Goal: Complete application form: Complete application form

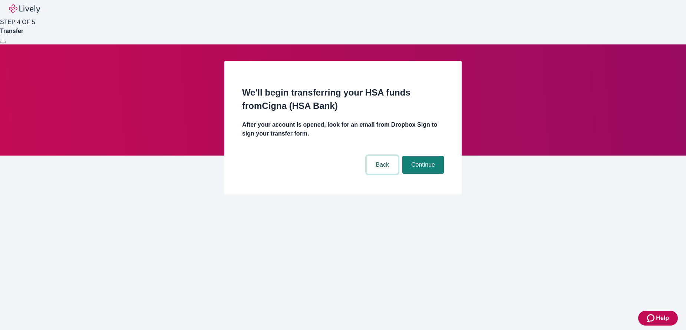
click at [385, 156] on button "Back" at bounding box center [381, 165] width 31 height 18
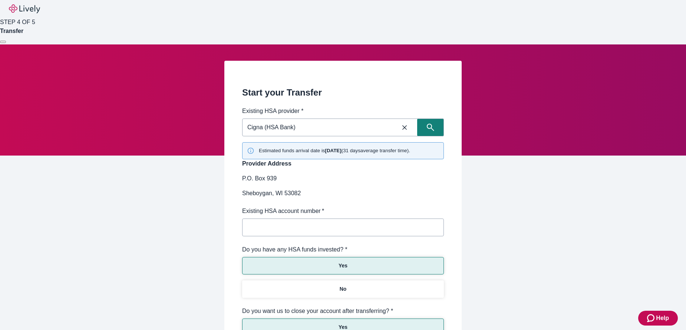
scroll to position [142, 0]
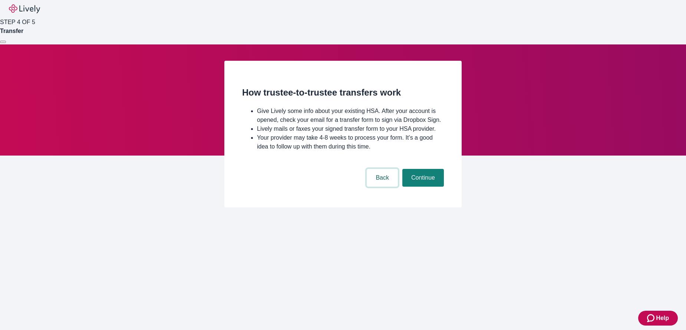
click at [379, 187] on button "Back" at bounding box center [381, 178] width 31 height 18
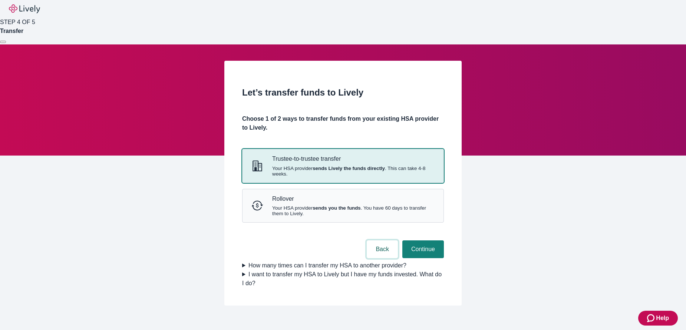
click at [376, 258] on button "Back" at bounding box center [381, 249] width 31 height 18
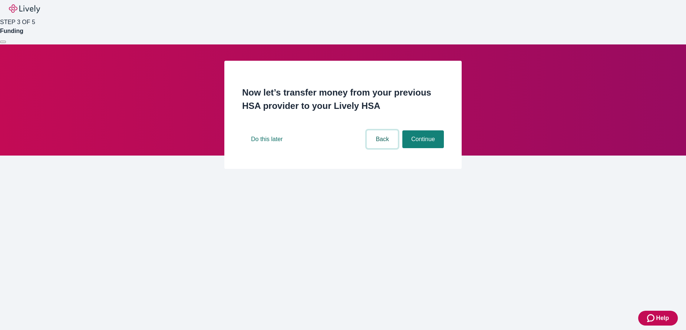
click at [377, 148] on button "Back" at bounding box center [381, 139] width 31 height 18
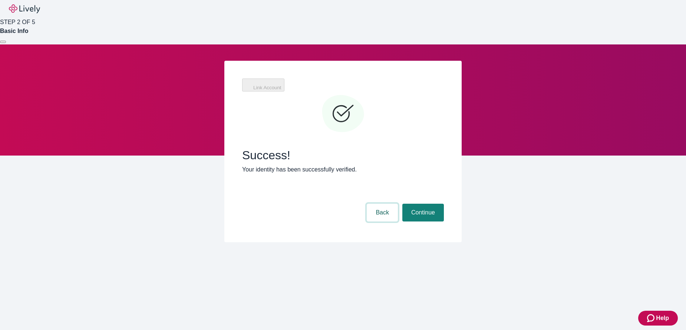
drag, startPoint x: 393, startPoint y: 192, endPoint x: 389, endPoint y: 194, distance: 4.5
click at [393, 204] on button "Back" at bounding box center [381, 213] width 31 height 18
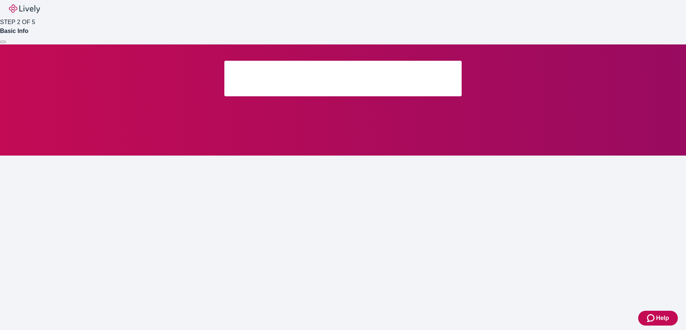
scroll to position [90, 0]
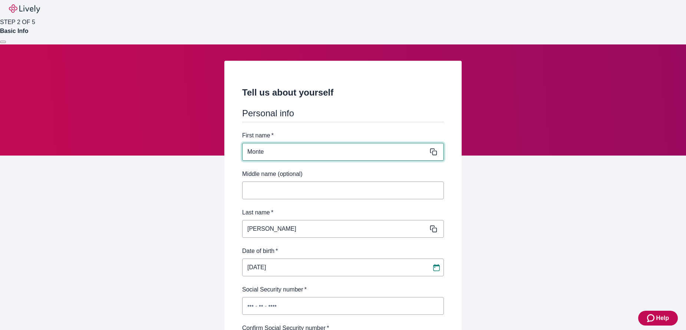
scroll to position [437, 0]
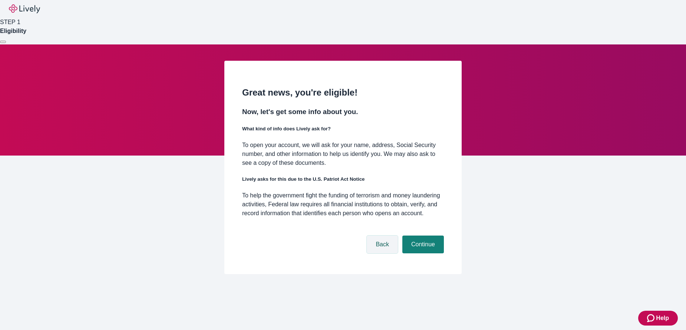
scroll to position [66, 0]
click at [374, 253] on button "Back" at bounding box center [381, 245] width 31 height 18
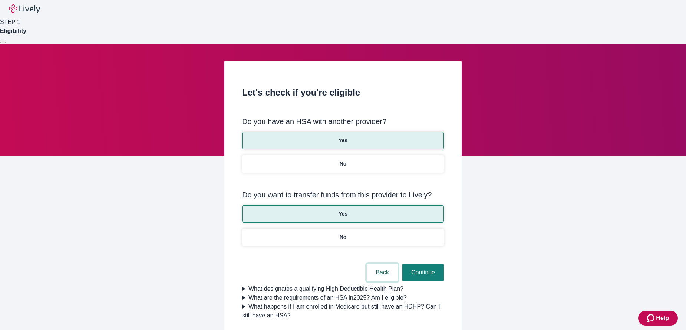
click at [378, 264] on button "Back" at bounding box center [381, 273] width 31 height 18
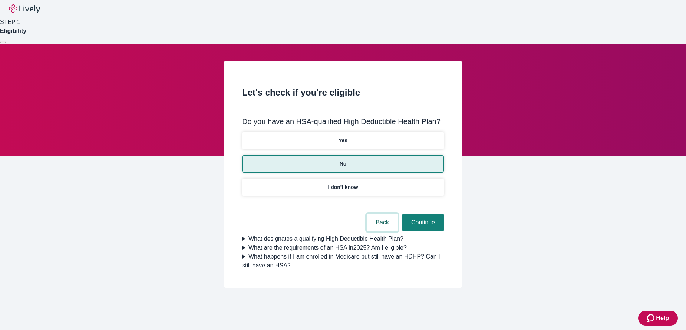
click at [379, 214] on button "Back" at bounding box center [381, 223] width 31 height 18
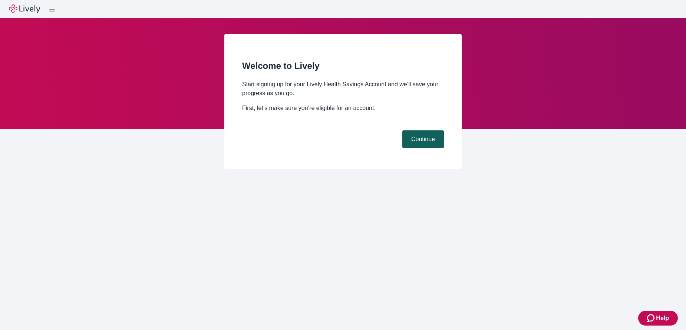
drag, startPoint x: 412, startPoint y: 251, endPoint x: 415, endPoint y: 248, distance: 4.0
click at [411, 148] on button "Continue" at bounding box center [423, 139] width 42 height 18
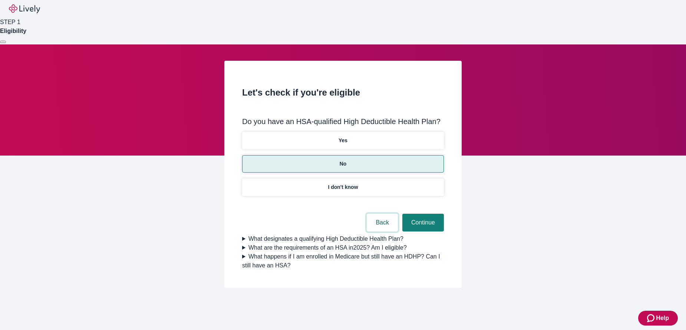
drag, startPoint x: 377, startPoint y: 203, endPoint x: 372, endPoint y: 204, distance: 4.7
click at [377, 214] on button "Back" at bounding box center [381, 223] width 31 height 18
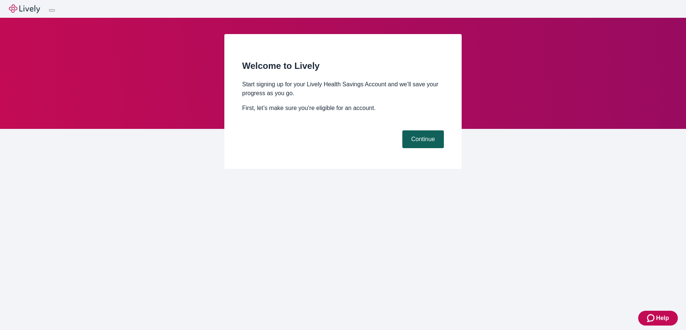
click at [414, 148] on button "Continue" at bounding box center [423, 139] width 42 height 18
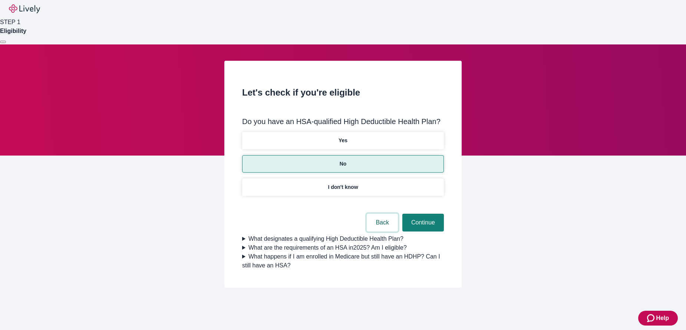
click at [378, 214] on button "Back" at bounding box center [381, 223] width 31 height 18
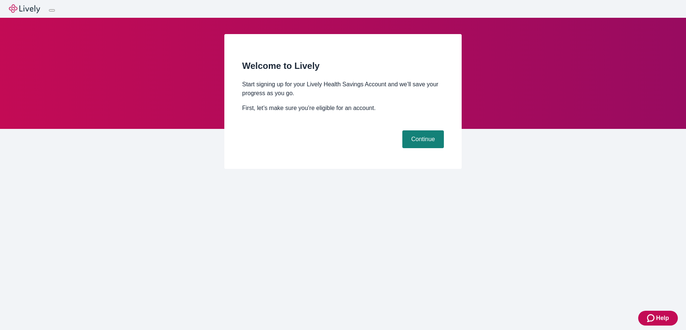
click at [24, 13] on img "button" at bounding box center [24, 8] width 31 height 9
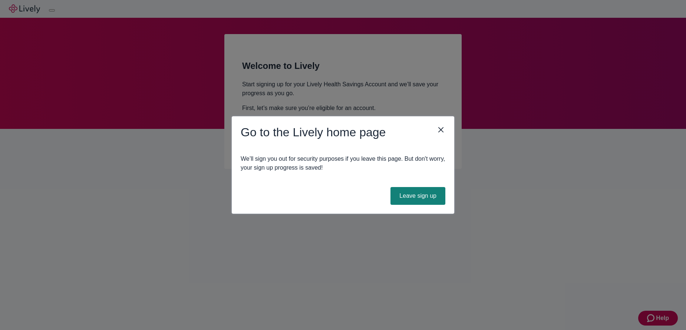
click at [438, 130] on icon "close" at bounding box center [440, 129] width 9 height 9
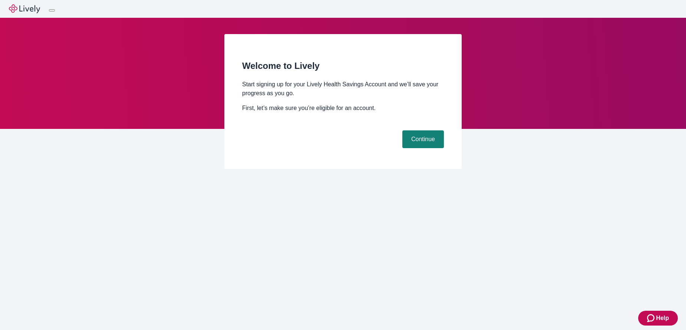
click at [52, 10] on div at bounding box center [52, 10] width 0 height 0
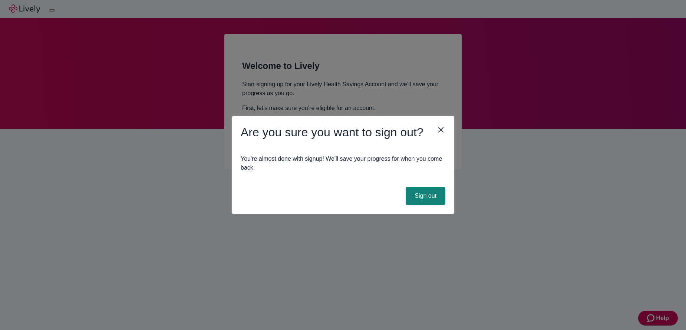
click at [440, 127] on icon "close" at bounding box center [440, 129] width 9 height 9
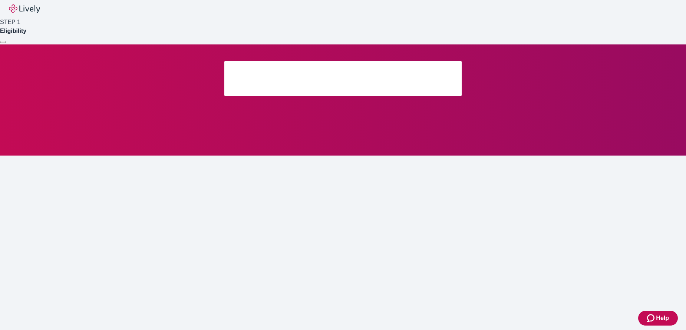
scroll to position [9, 0]
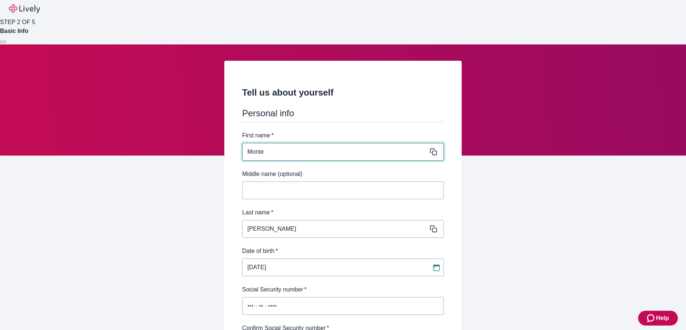
scroll to position [409, 0]
drag, startPoint x: 333, startPoint y: 233, endPoint x: 328, endPoint y: 229, distance: 7.4
click at [253, 299] on input "Social Security number   *" at bounding box center [343, 306] width 202 height 15
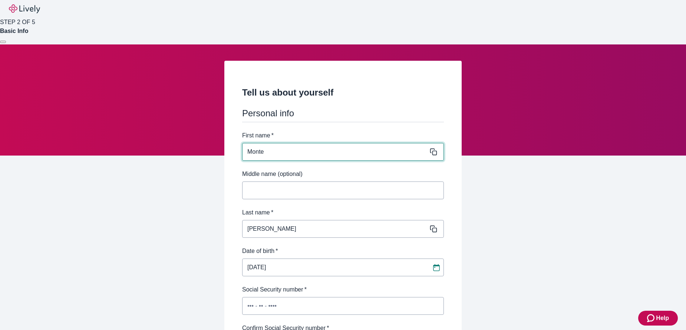
scroll to position [71, 0]
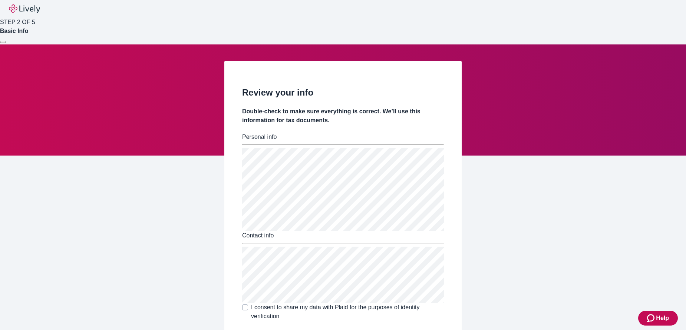
scroll to position [90, 0]
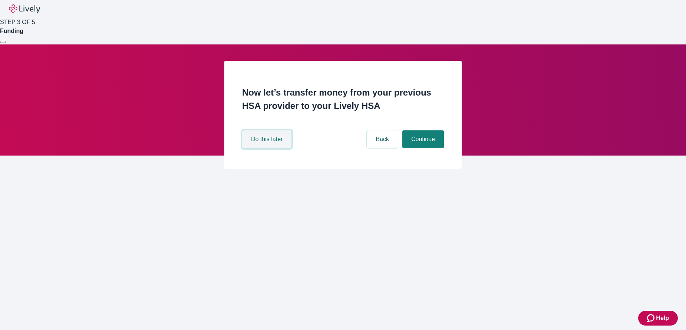
click at [276, 148] on button "Do this later" at bounding box center [266, 139] width 49 height 18
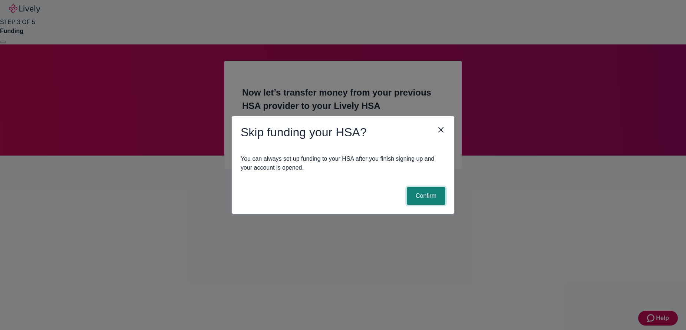
click at [432, 193] on button "Confirm" at bounding box center [425, 196] width 39 height 18
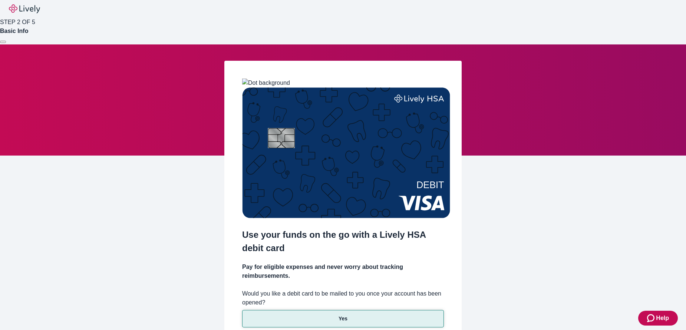
click at [299, 310] on button "Yes" at bounding box center [343, 318] width 202 height 17
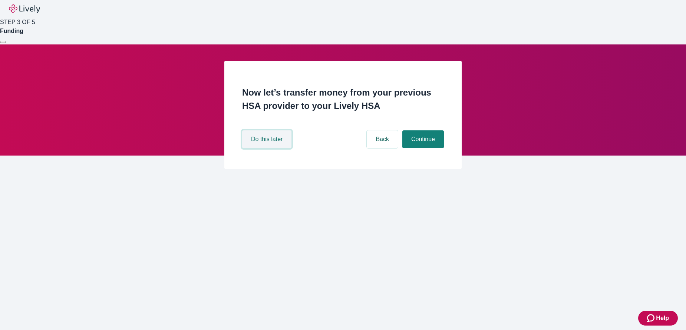
click at [279, 148] on button "Do this later" at bounding box center [266, 139] width 49 height 18
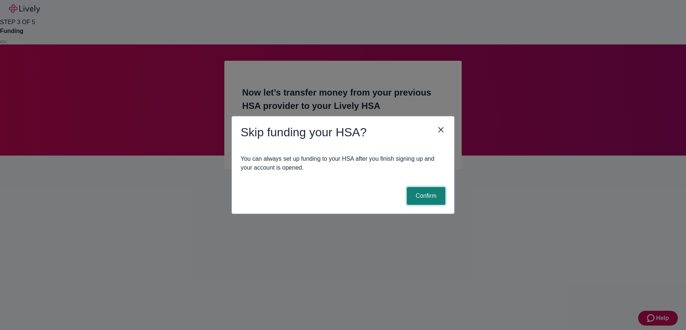
drag, startPoint x: 413, startPoint y: 193, endPoint x: 388, endPoint y: 194, distance: 25.6
click at [412, 193] on button "Confirm" at bounding box center [425, 196] width 39 height 18
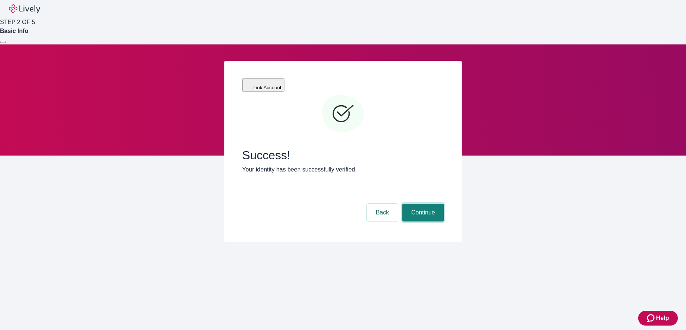
drag, startPoint x: 428, startPoint y: 189, endPoint x: 418, endPoint y: 194, distance: 10.9
click at [428, 204] on button "Continue" at bounding box center [423, 213] width 42 height 18
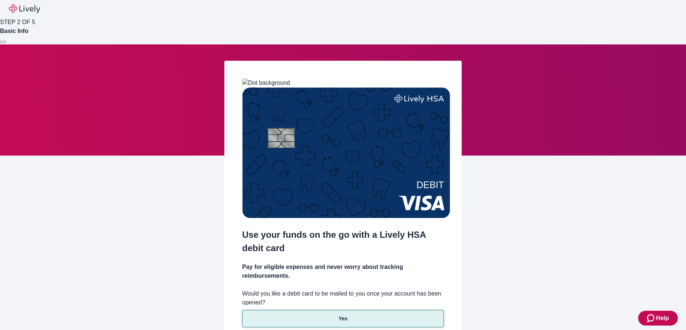
click at [300, 310] on button "Yes" at bounding box center [343, 318] width 202 height 17
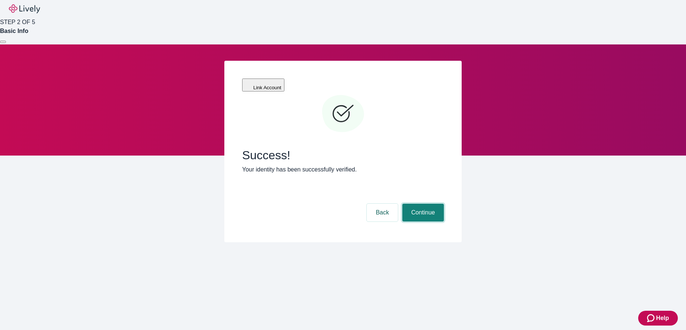
drag, startPoint x: 412, startPoint y: 192, endPoint x: 408, endPoint y: 193, distance: 3.8
click at [412, 204] on button "Continue" at bounding box center [423, 213] width 42 height 18
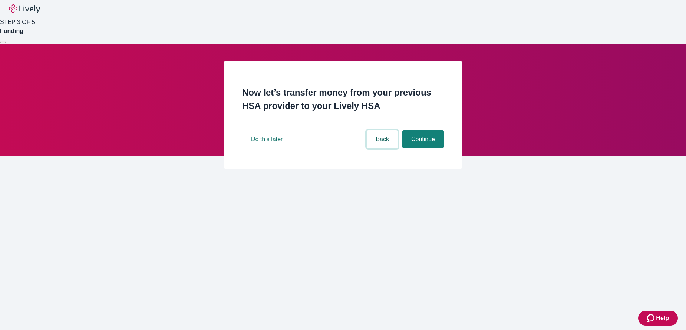
drag, startPoint x: 376, startPoint y: 255, endPoint x: 320, endPoint y: 256, distance: 56.3
click at [375, 148] on button "Back" at bounding box center [381, 139] width 31 height 18
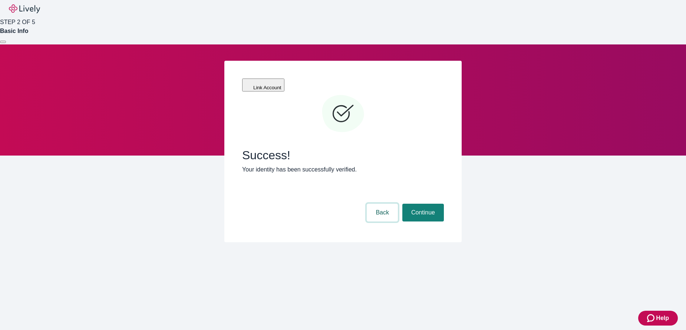
click at [382, 204] on button "Back" at bounding box center [381, 213] width 31 height 18
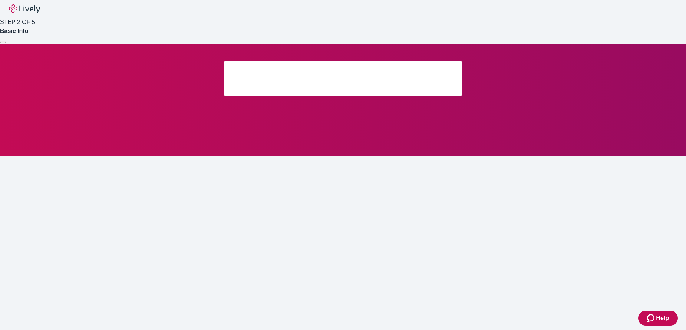
scroll to position [90, 0]
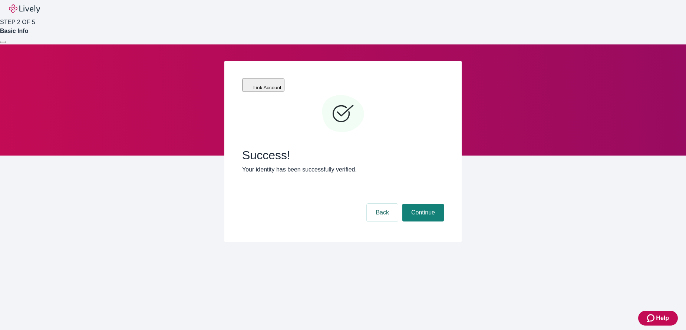
click at [30, 11] on img "button" at bounding box center [24, 8] width 31 height 9
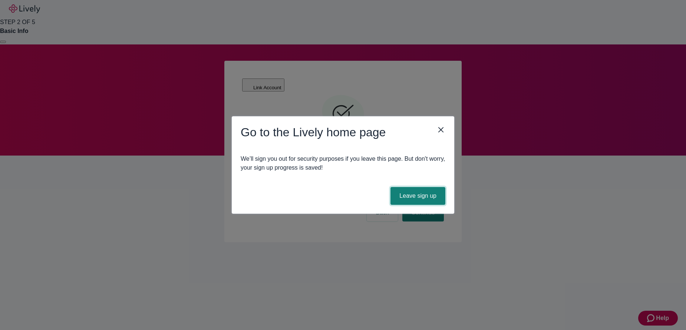
click at [426, 203] on button "Leave sign up" at bounding box center [417, 196] width 55 height 18
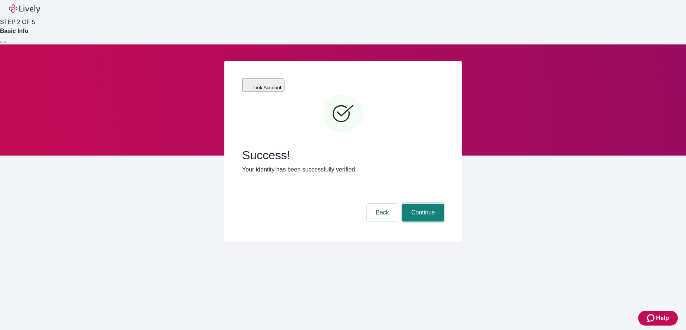
drag, startPoint x: 436, startPoint y: 195, endPoint x: 441, endPoint y: 220, distance: 26.3
click at [436, 204] on button "Continue" at bounding box center [423, 213] width 42 height 18
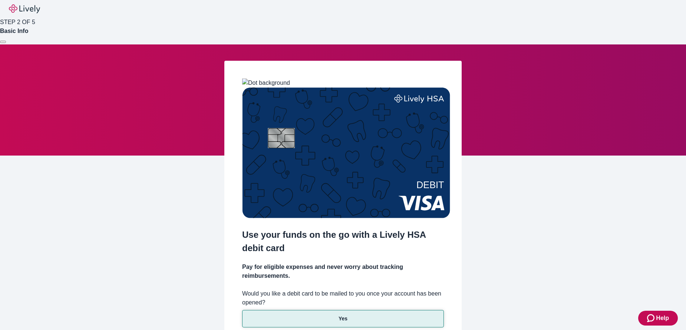
click at [407, 310] on button "Yes" at bounding box center [343, 318] width 202 height 17
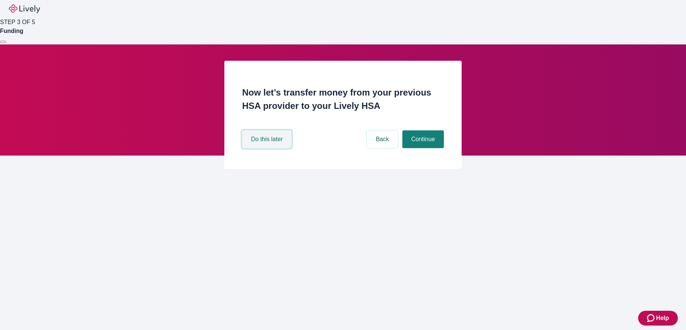
click at [255, 148] on button "Do this later" at bounding box center [266, 139] width 49 height 18
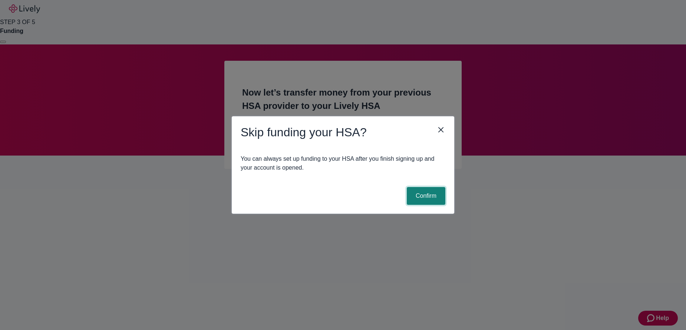
click at [433, 195] on button "Confirm" at bounding box center [425, 196] width 39 height 18
